Goal: Find contact information: Find contact information

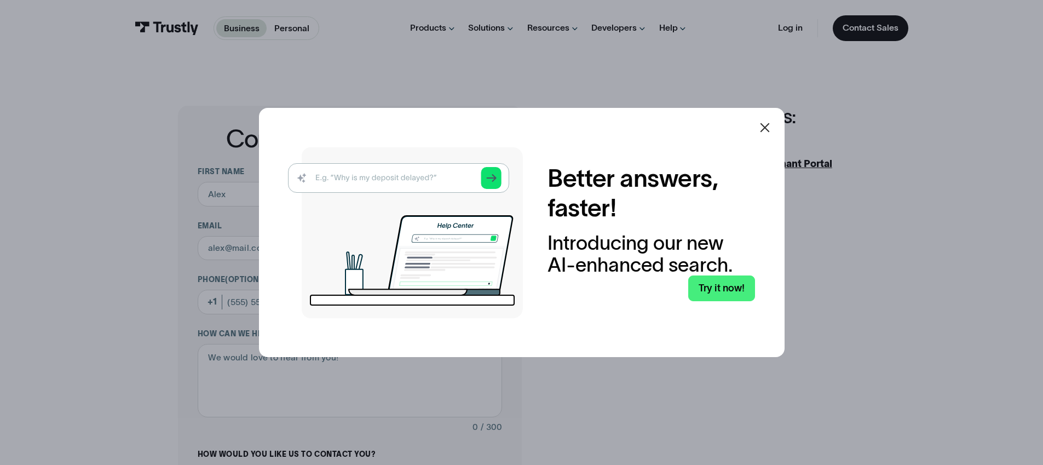
click at [764, 126] on icon at bounding box center [764, 127] width 13 height 13
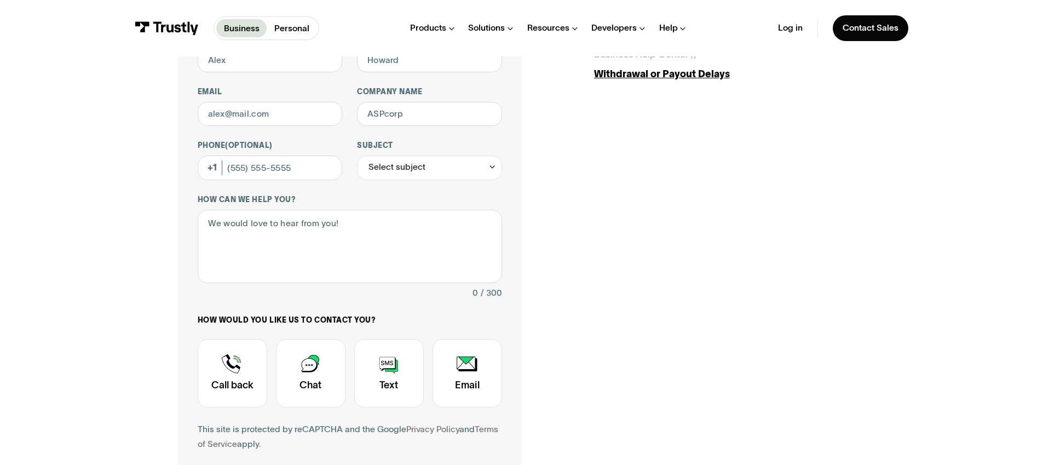
scroll to position [136, 0]
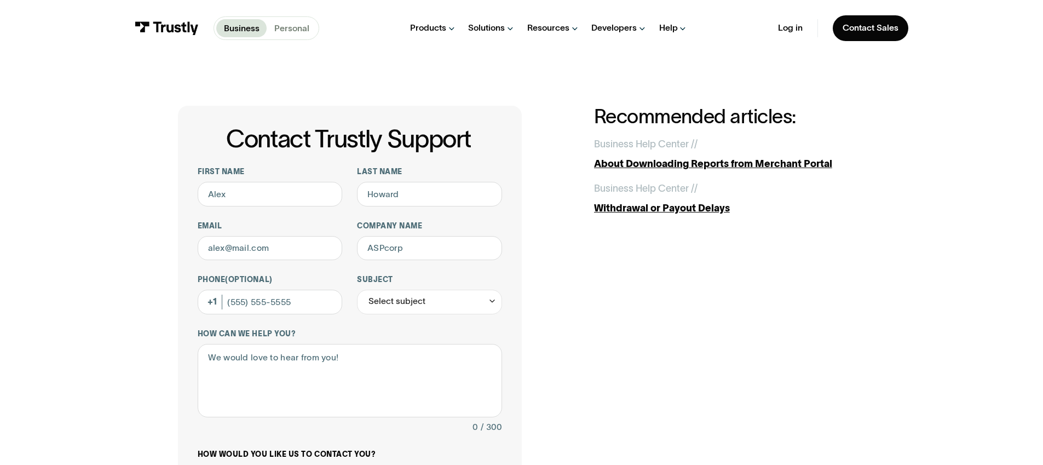
click at [304, 30] on p "Personal" at bounding box center [291, 28] width 35 height 13
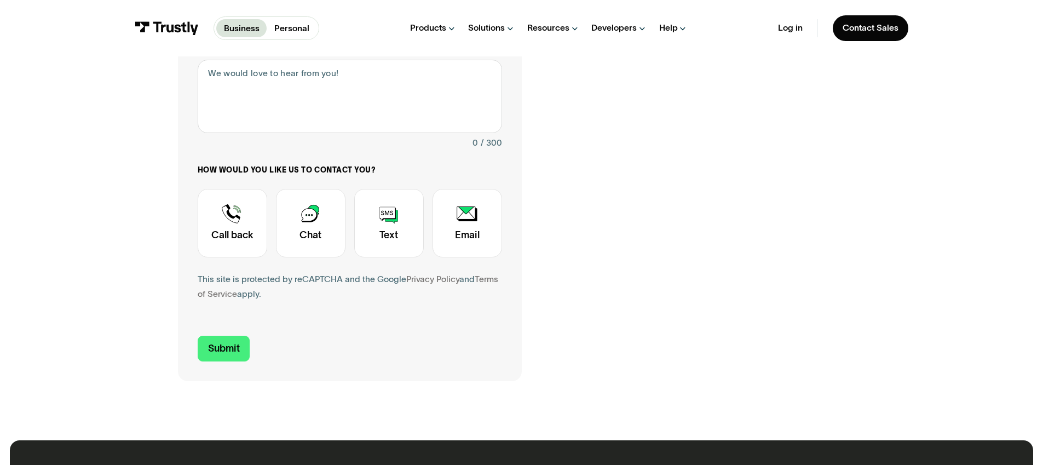
scroll to position [285, 0]
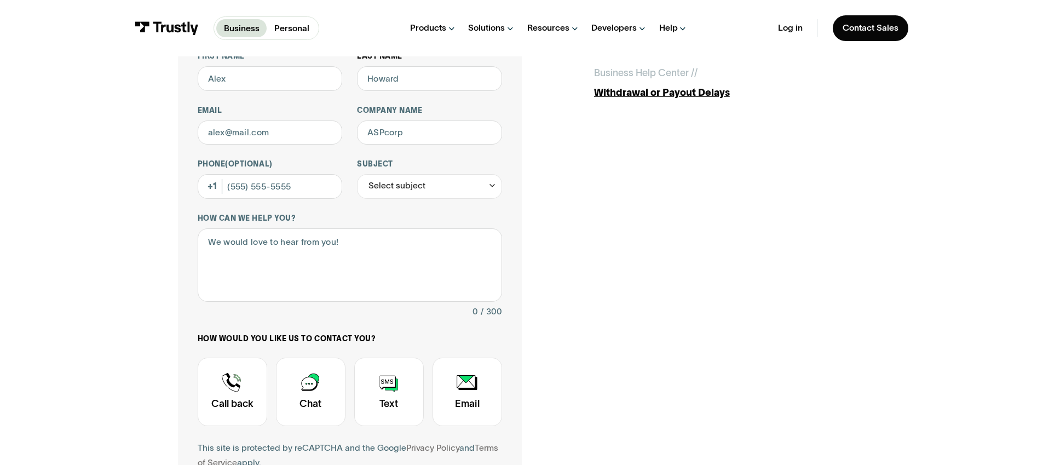
scroll to position [118, 0]
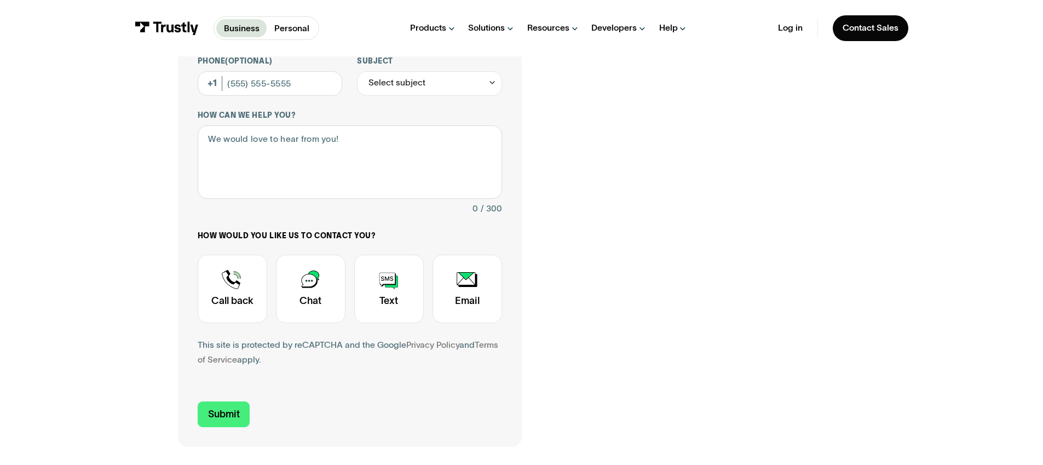
scroll to position [308, 0]
